Goal: Find contact information: Find contact information

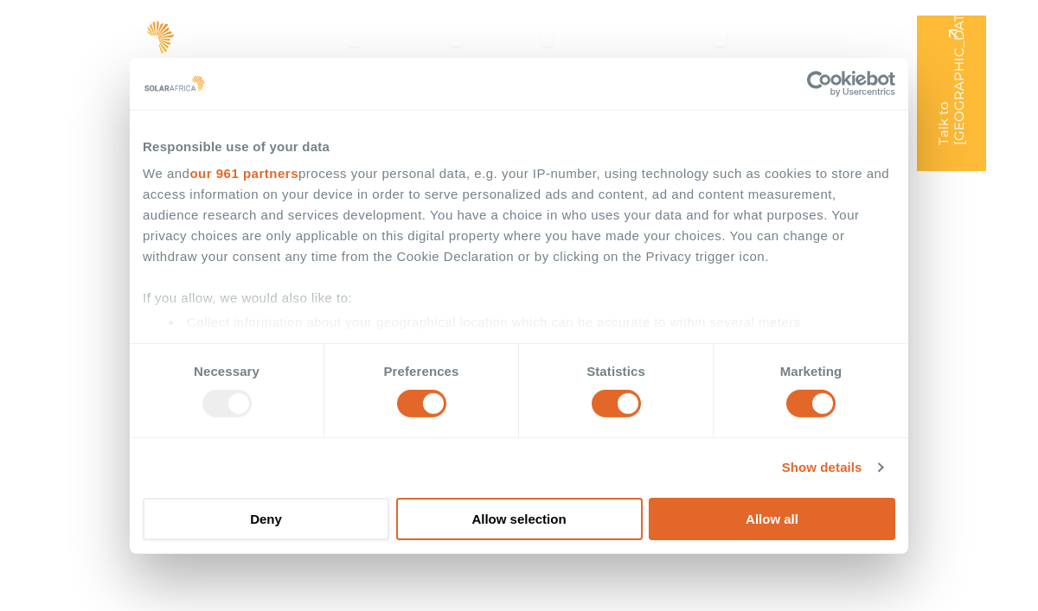
click at [214, 48] on ul "Solutions Close Solutions Open Solutions Pick your solution Solar Energy Wheeli…" at bounding box center [542, 38] width 731 height 32
click at [189, 34] on ul "Solutions Close Solutions Open Solutions Pick your solution Solar Energy Wheeli…" at bounding box center [542, 38] width 731 height 32
click at [195, 33] on ul "Solutions Close Solutions Open Solutions Pick your solution Solar Energy Wheeli…" at bounding box center [542, 38] width 731 height 32
click at [87, 0] on div "Solutions Close Solutions Open Solutions Pick your solution Solar Energy Wheeli…" at bounding box center [519, 37] width 1038 height 74
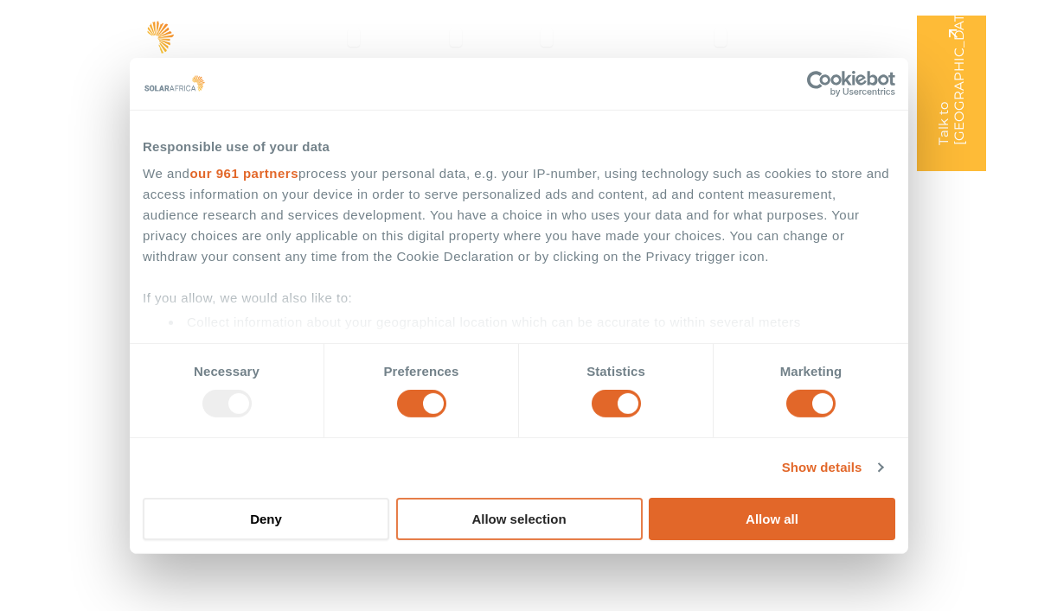
click at [489, 513] on button "Allow selection" at bounding box center [519, 519] width 246 height 42
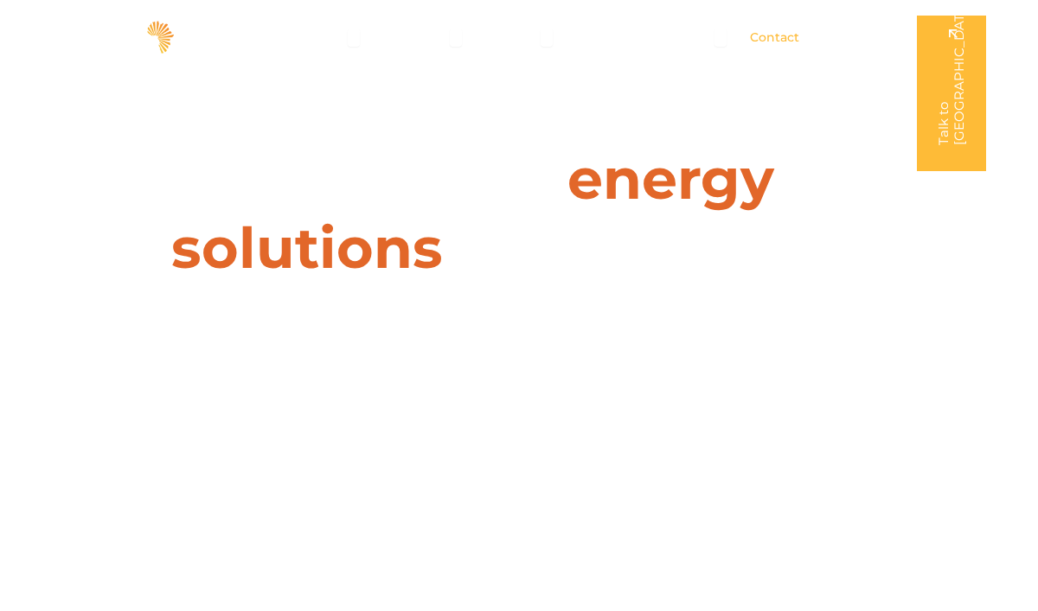
click at [767, 38] on span "Contact" at bounding box center [774, 38] width 49 height 18
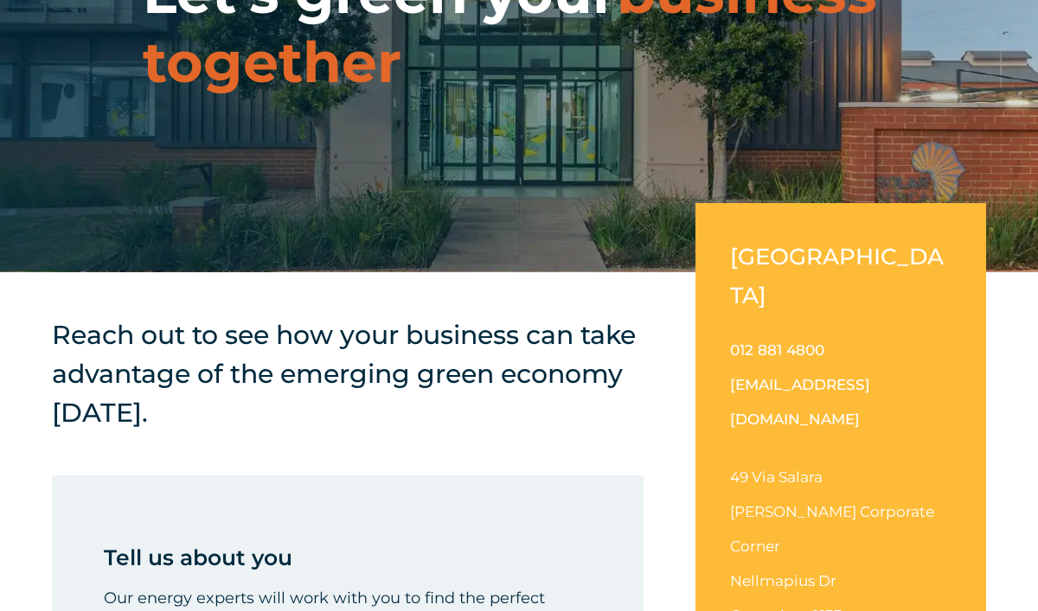
scroll to position [218, 0]
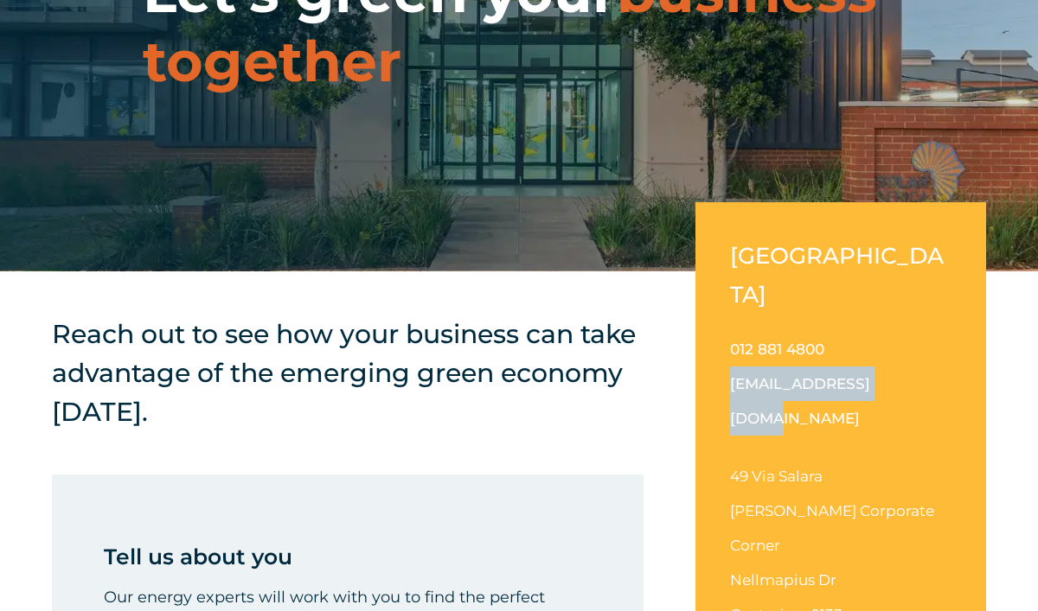
drag, startPoint x: 895, startPoint y: 342, endPoint x: 724, endPoint y: 351, distance: 171.4
click at [724, 351] on div "South Africa 012 881 4800 info@solarafrica.com 49 Via Salara Irene Corporate Co…" at bounding box center [840, 446] width 291 height 488
copy link "[EMAIL_ADDRESS][DOMAIN_NAME]"
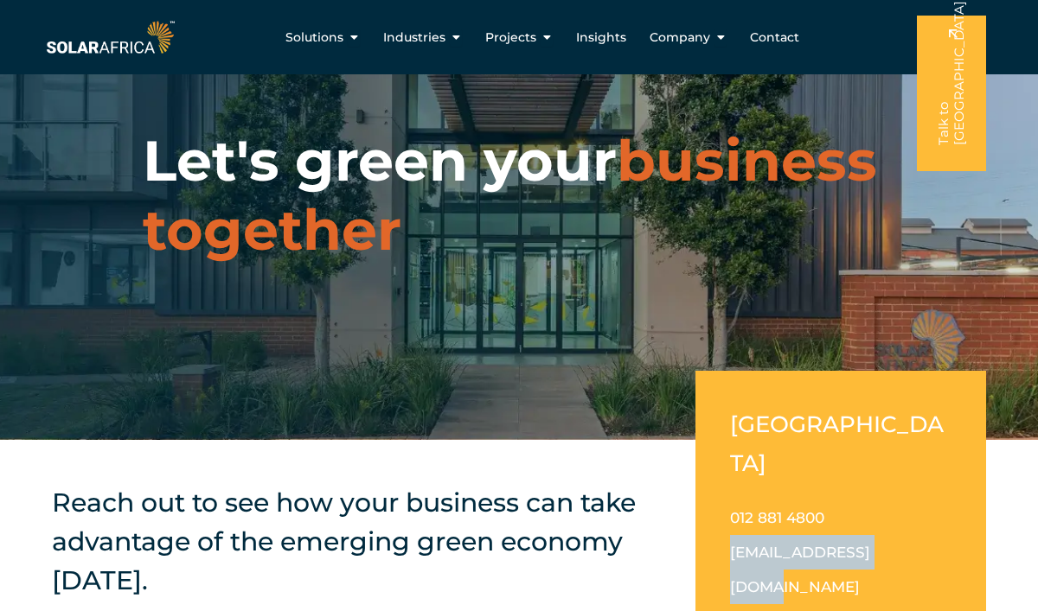
scroll to position [0, 0]
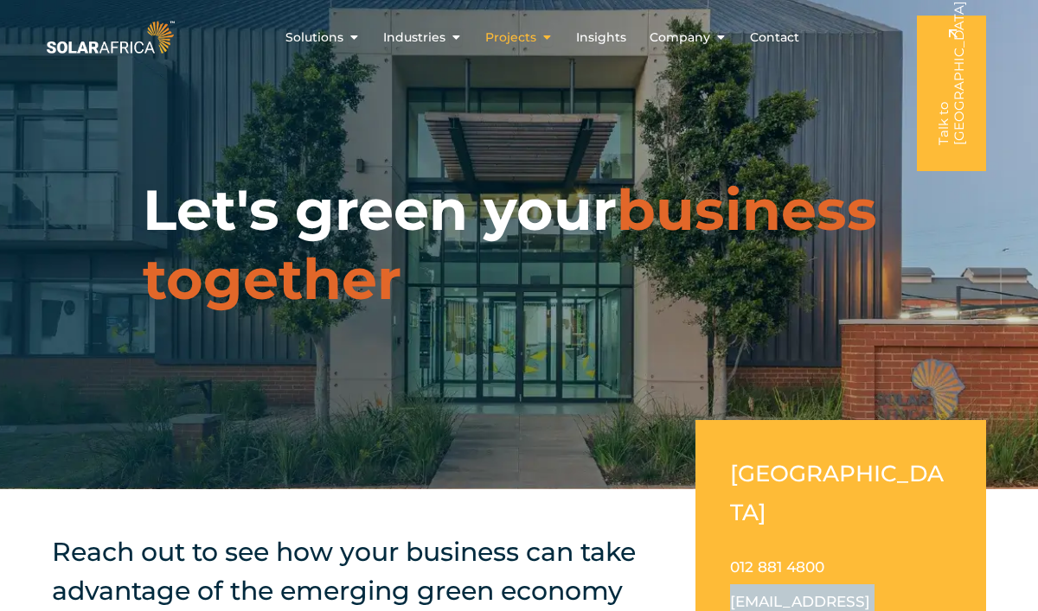
click at [526, 41] on span "Projects" at bounding box center [510, 38] width 51 height 18
